Goal: Task Accomplishment & Management: Complete application form

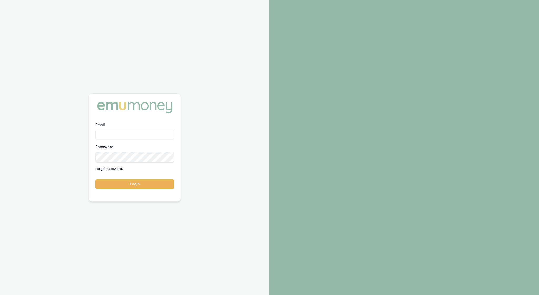
type input "[EMAIL_ADDRESS][PERSON_NAME][DOMAIN_NAME]"
click at [141, 185] on button "Login" at bounding box center [134, 183] width 79 height 9
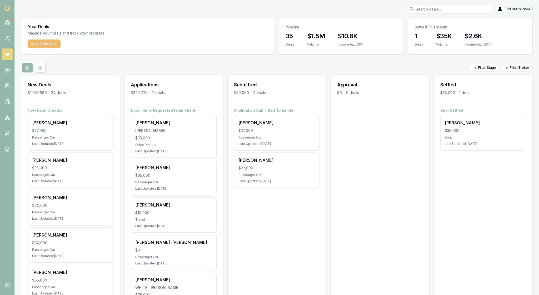
click at [61, 48] on button "Create New Deal" at bounding box center [44, 43] width 33 height 8
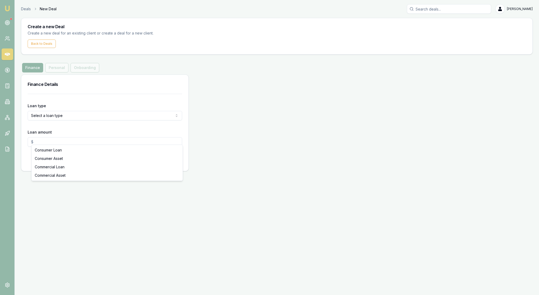
click at [177, 140] on html "Emu Broker Deals New Deal Rachael Connors Toggle Menu Create a new Deal Create …" at bounding box center [269, 147] width 539 height 295
select select "CONSUMER_ASSET"
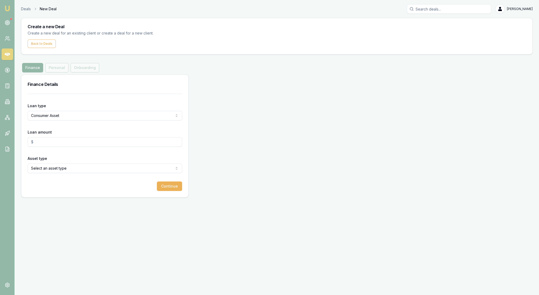
click at [48, 147] on input "Loan amount" at bounding box center [105, 141] width 155 height 9
click at [96, 195] on html "Emu Broker Deals New Deal Rachael Connors Toggle Menu Create a new Deal Create …" at bounding box center [269, 147] width 539 height 295
click at [78, 191] on div "Continue" at bounding box center [105, 185] width 155 height 9
drag, startPoint x: 53, startPoint y: 165, endPoint x: 23, endPoint y: 165, distance: 29.5
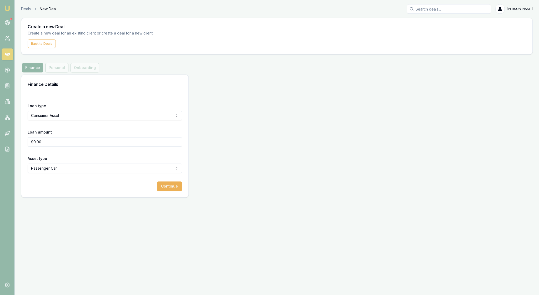
click at [23, 165] on main "Create a new Deal Create a new deal for an existing client or create a deal for…" at bounding box center [277, 108] width 524 height 180
type input "$26,000.00"
click at [173, 191] on button "Continue" at bounding box center [169, 185] width 25 height 9
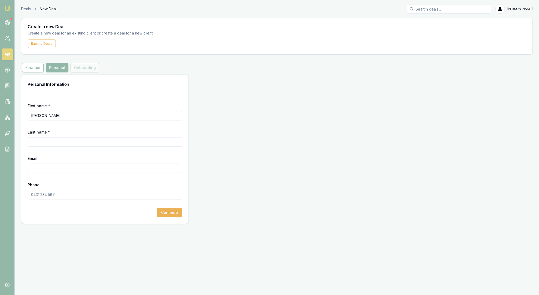
type input "Tracey"
click at [49, 147] on input "Last name *" at bounding box center [105, 141] width 155 height 9
type input "Loughhead"
type input "traceloughhead@gmail.com"
type input "0400 336 629"
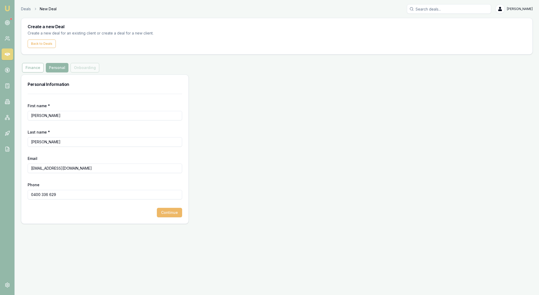
click at [173, 217] on button "Continue" at bounding box center [169, 212] width 25 height 9
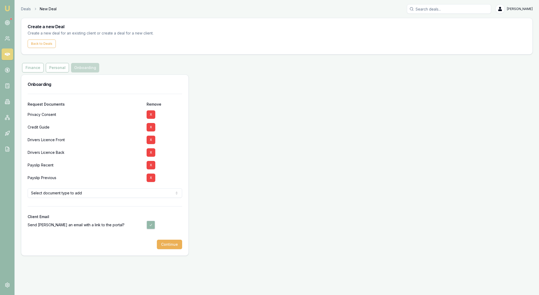
click at [175, 226] on html "Emu Broker Deals New Deal Rachael Connors Toggle Menu Create a new Deal Create …" at bounding box center [269, 147] width 539 height 295
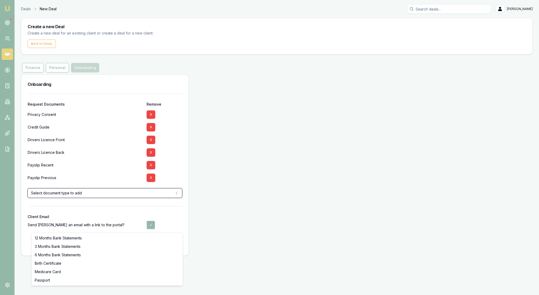
click at [153, 227] on html "Emu Broker Deals New Deal Rachael Connors Toggle Menu Create a new Deal Create …" at bounding box center [269, 147] width 539 height 295
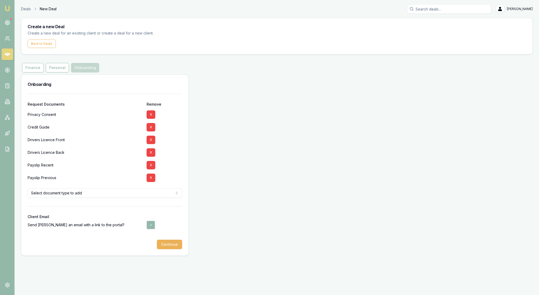
click at [153, 227] on html "Emu Broker Deals New Deal Rachael Connors Toggle Menu Create a new Deal Create …" at bounding box center [269, 147] width 539 height 295
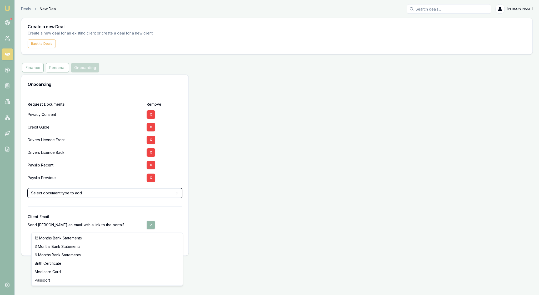
click at [202, 268] on html "Emu Broker Deals New Deal Rachael Connors Toggle Menu Create a new Deal Create …" at bounding box center [269, 147] width 539 height 295
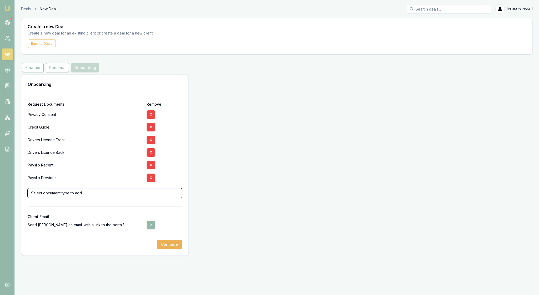
click at [168, 203] on html "Emu Broker Deals New Deal Rachael Connors Toggle Menu Create a new Deal Create …" at bounding box center [269, 147] width 539 height 295
click at [172, 191] on html "Emu Broker Deals New Deal Rachael Connors Toggle Menu Create a new Deal Create …" at bounding box center [269, 147] width 539 height 295
click at [167, 249] on button "Continue" at bounding box center [169, 244] width 25 height 9
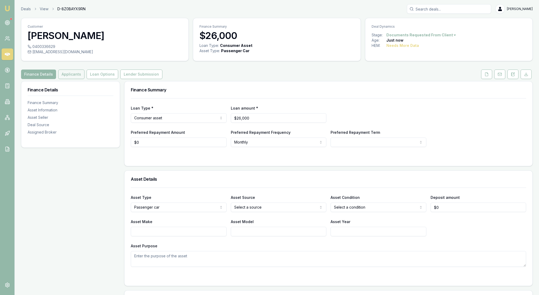
click at [85, 79] on button "Applicants" at bounding box center [71, 73] width 26 height 9
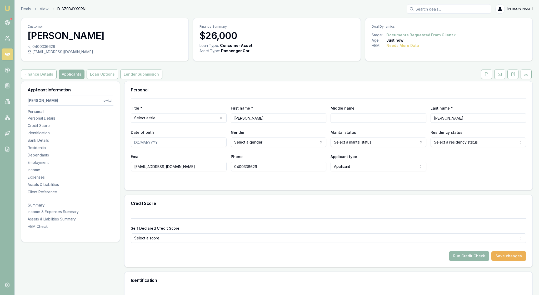
click at [108, 112] on html "Emu Broker Deals View D-8Z0BAYX9RN Rachael Connors Toggle Menu Customer Tracey …" at bounding box center [269, 147] width 539 height 295
click at [85, 146] on div "+ Add Applicant" at bounding box center [69, 149] width 56 height 8
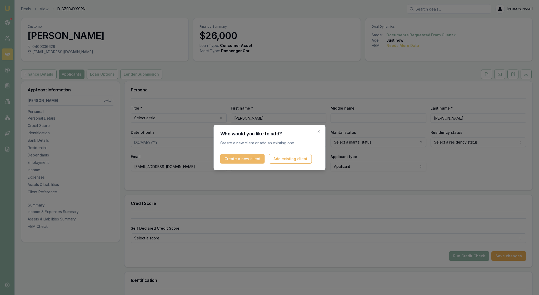
click at [254, 157] on button "Create a new client" at bounding box center [242, 158] width 44 height 9
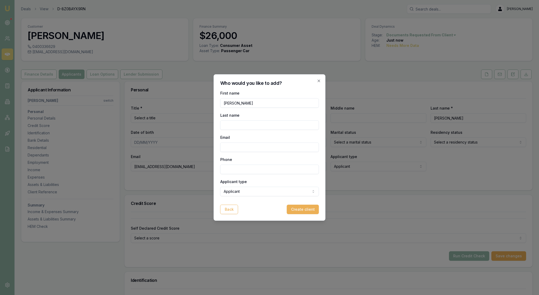
type input "Michael"
drag, startPoint x: 285, startPoint y: 124, endPoint x: 219, endPoint y: 117, distance: 66.6
click at [218, 117] on div "Who would you like to add? First name Michael Last name Loughhead@gmail.com Ema…" at bounding box center [270, 147] width 112 height 146
type input "Loughhead@gmail.com"
paste input "Loughhead@gmail.com"
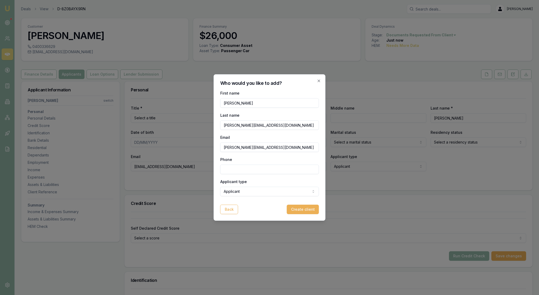
type input "Loughhead@gmail.com"
drag, startPoint x: 283, startPoint y: 123, endPoint x: 214, endPoint y: 123, distance: 69.5
click at [214, 123] on div "Who would you like to add? First name Michael Last name Loughhead@gmail.com Ema…" at bounding box center [270, 147] width 112 height 146
click at [279, 125] on input "Loughhead@gmail.com" at bounding box center [269, 124] width 99 height 9
drag, startPoint x: 279, startPoint y: 125, endPoint x: 250, endPoint y: 122, distance: 28.6
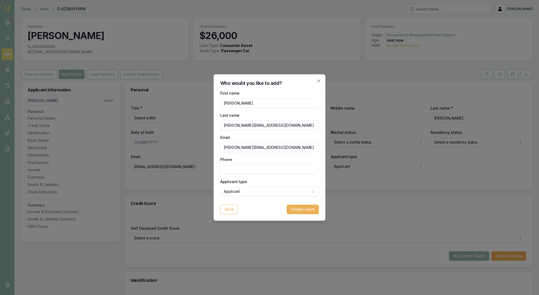
click at [250, 122] on input "Loughhead@gmail.com" at bounding box center [269, 124] width 99 height 9
type input "Loughhead"
type input "0419 751 380"
click at [302, 214] on button "Create client" at bounding box center [303, 209] width 32 height 9
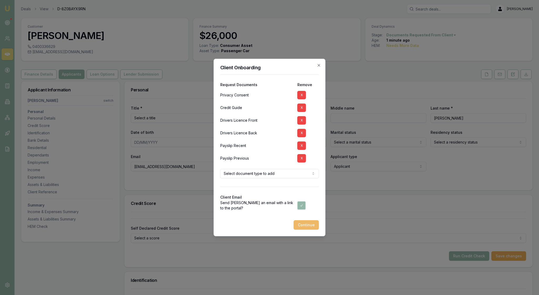
click at [307, 230] on button "Continue" at bounding box center [306, 224] width 25 height 9
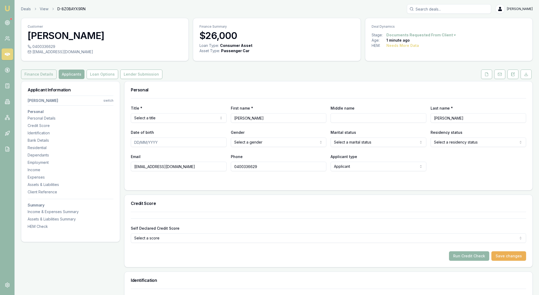
click at [54, 79] on button "Finance Details" at bounding box center [39, 73] width 36 height 9
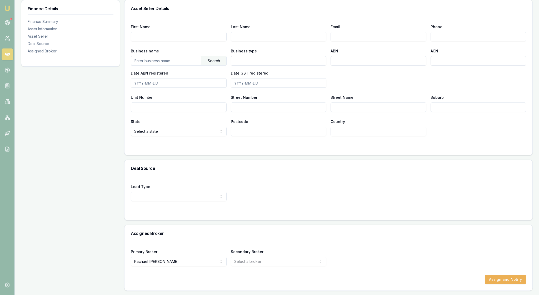
scroll to position [362, 0]
click at [495, 275] on button "Assign and Notify" at bounding box center [505, 279] width 41 height 9
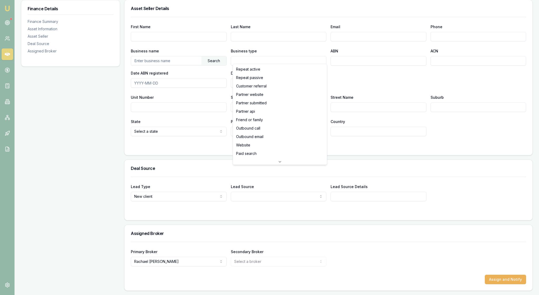
select select "FRIEND_OR_FAMILY"
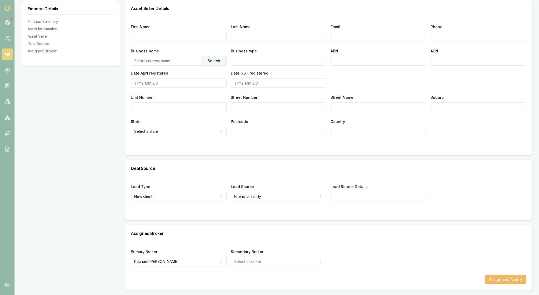
click at [509, 275] on button "Assign and Notify" at bounding box center [505, 279] width 41 height 9
